Goal: Communication & Community: Answer question/provide support

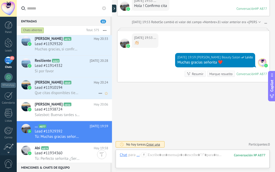
click at [59, 91] on span "Que citas disponibles tienen para el [DATE]. Y lo más temprano posible." at bounding box center [57, 93] width 45 height 5
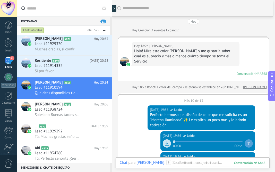
click at [186, 96] on div "Más 10 de 13" at bounding box center [193, 99] width 152 height 7
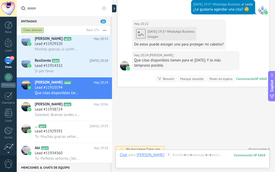
scroll to position [553, 0]
click at [170, 155] on div at bounding box center [193, 159] width 146 height 15
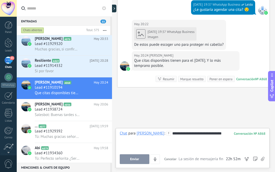
drag, startPoint x: 210, startPoint y: 136, endPoint x: 210, endPoint y: 133, distance: 3.1
click at [210, 133] on div "**********" at bounding box center [193, 141] width 146 height 20
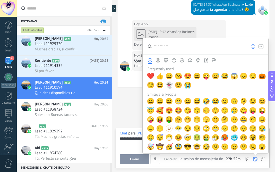
click at [255, 157] on div at bounding box center [255, 159] width 5 height 10
click at [150, 84] on span "😌" at bounding box center [151, 85] width 8 height 7
click at [135, 141] on div "**********" at bounding box center [193, 141] width 146 height 20
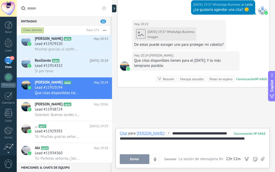
click at [134, 160] on span "Enviar" at bounding box center [134, 159] width 9 height 4
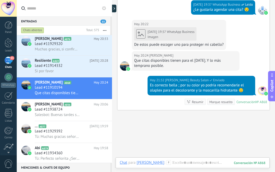
scroll to position [566, 0]
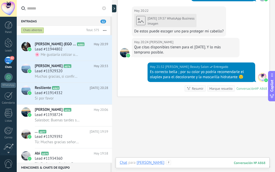
click at [197, 165] on div at bounding box center [193, 167] width 146 height 15
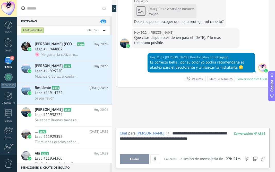
scroll to position [576, 0]
click at [136, 159] on span "Enviar" at bounding box center [134, 159] width 9 height 4
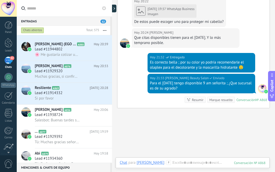
scroll to position [583, 0]
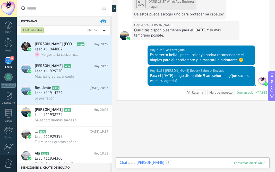
click at [175, 165] on div at bounding box center [193, 167] width 146 height 15
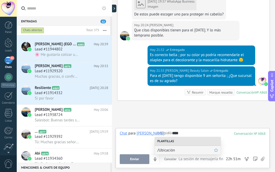
click at [165, 149] on span "/Ubicación" at bounding box center [185, 150] width 57 height 5
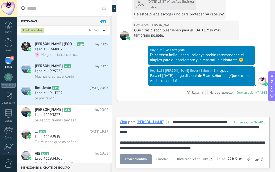
click at [138, 157] on button "Enviar plantilla" at bounding box center [136, 159] width 32 height 10
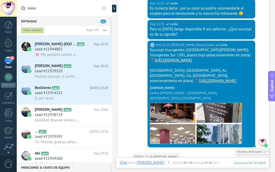
scroll to position [652, 0]
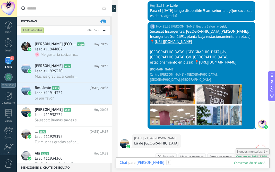
click at [169, 163] on div at bounding box center [193, 167] width 146 height 15
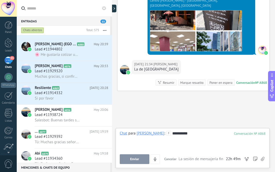
scroll to position [725, 0]
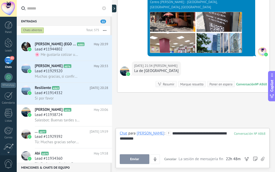
click at [129, 160] on button "Enviar" at bounding box center [135, 159] width 30 height 10
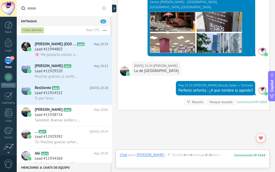
scroll to position [743, 0]
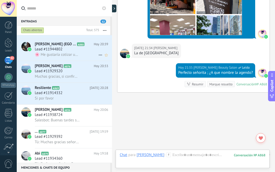
click at [66, 47] on span "[PERSON_NAME] (EGO Reggina)‍♂️‍♀️" at bounding box center [55, 44] width 41 height 5
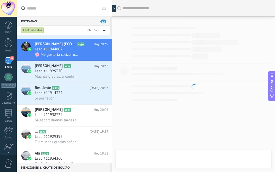
scroll to position [13, 0]
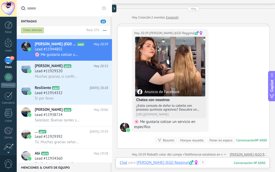
click at [206, 164] on div at bounding box center [193, 167] width 146 height 15
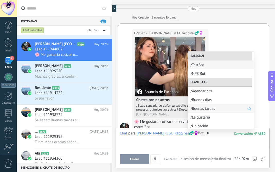
click at [211, 108] on span "/Buenas tardes" at bounding box center [218, 108] width 57 height 5
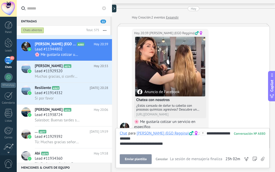
click at [134, 158] on span "Enviar plantilla" at bounding box center [136, 159] width 22 height 4
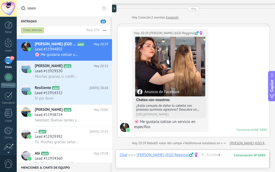
scroll to position [73, 0]
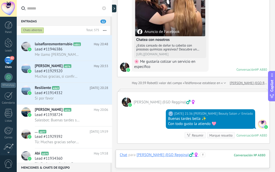
click at [203, 155] on div at bounding box center [193, 159] width 146 height 15
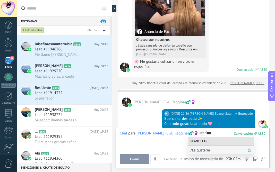
click at [205, 149] on span "/Le gustaría" at bounding box center [218, 150] width 57 height 5
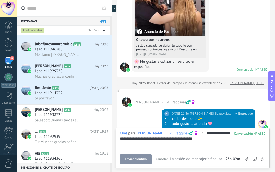
click at [138, 160] on span "Enviar plantilla" at bounding box center [136, 159] width 22 height 4
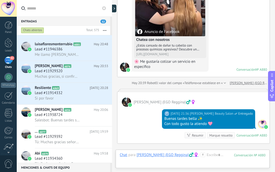
scroll to position [142, 0]
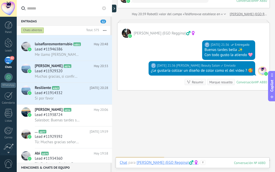
click at [207, 161] on div at bounding box center [193, 167] width 146 height 15
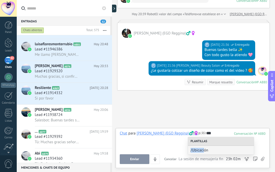
click at [204, 148] on div "/Ubicación" at bounding box center [221, 150] width 66 height 9
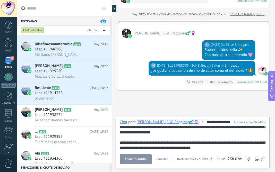
click at [139, 158] on span "Enviar plantilla" at bounding box center [136, 159] width 22 height 4
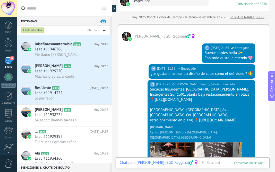
scroll to position [127, 0]
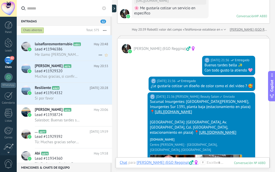
click at [59, 50] on span "Lead #11946386" at bounding box center [49, 49] width 28 height 5
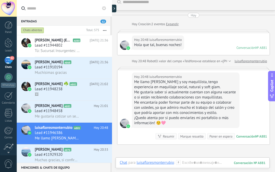
scroll to position [7, 0]
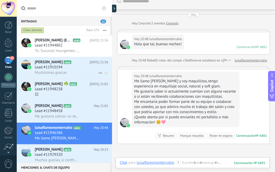
click at [62, 67] on h3 "Lead #11910194" at bounding box center [50, 67] width 30 height 5
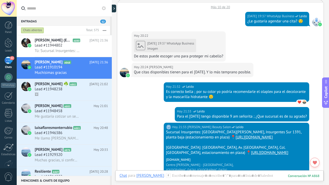
scroll to position [28, 0]
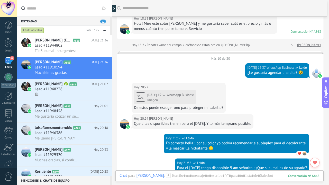
click at [222, 59] on div "Más 10 de 20" at bounding box center [220, 57] width 206 height 7
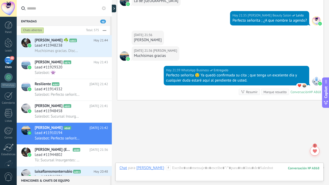
scroll to position [542, 0]
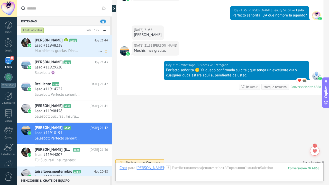
click at [64, 50] on span "Muchísimas gracias. Disculpa en donde se encuentran ?" at bounding box center [57, 50] width 45 height 5
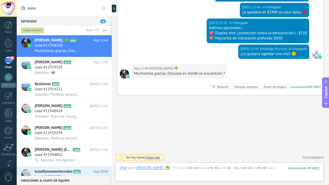
scroll to position [320, 0]
click at [197, 168] on div at bounding box center [220, 172] width 200 height 15
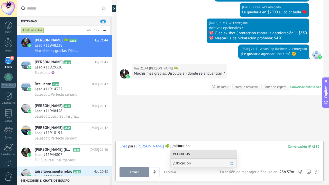
click at [182, 162] on span "/Ubicación" at bounding box center [201, 163] width 57 height 5
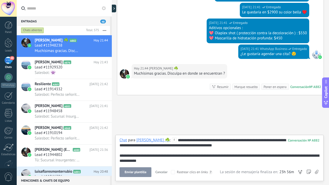
click at [134, 172] on span "Enviar plantilla" at bounding box center [136, 172] width 22 height 4
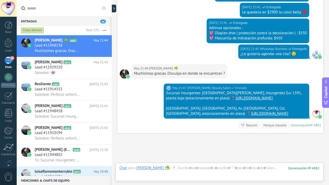
scroll to position [358, 0]
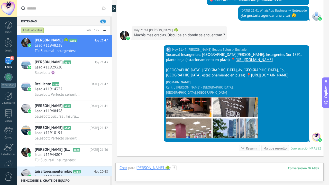
click at [199, 168] on div at bounding box center [220, 172] width 200 height 15
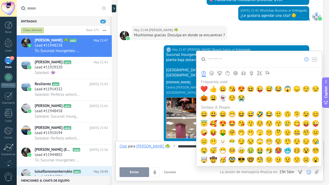
click at [274, 172] on icon at bounding box center [309, 172] width 4 height 4
click at [204, 87] on span "❤️" at bounding box center [204, 88] width 8 height 7
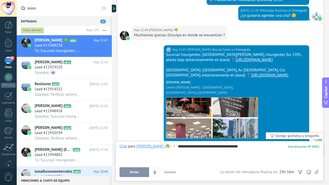
click at [186, 154] on div "**********" at bounding box center [220, 154] width 200 height 20
click at [138, 172] on button "Enviar" at bounding box center [135, 172] width 30 height 10
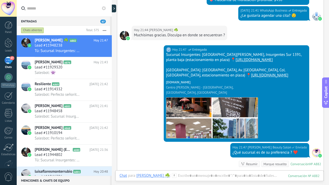
scroll to position [417, 0]
